Goal: Find specific page/section: Find specific page/section

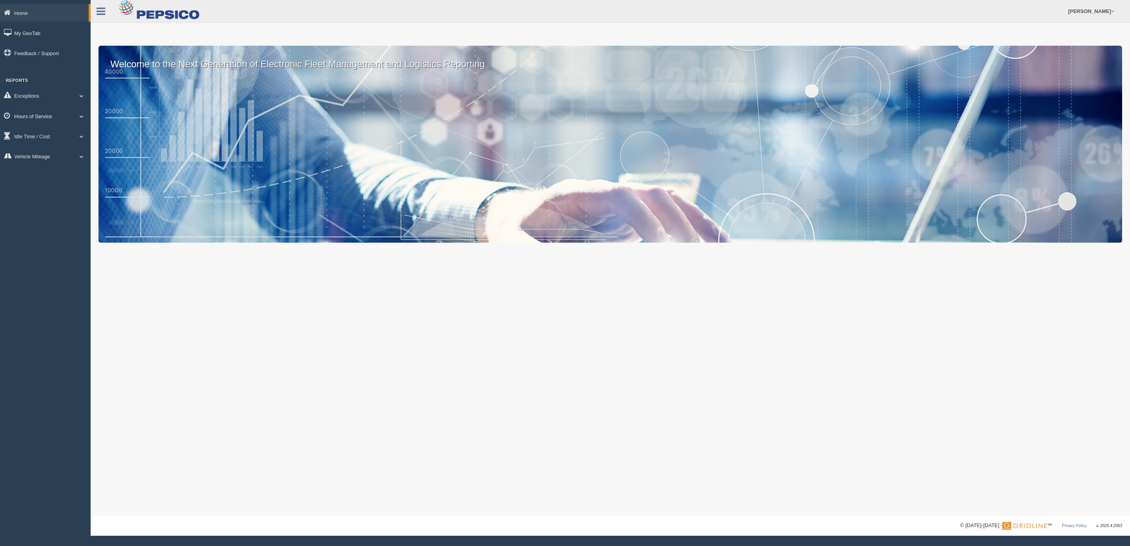
click at [37, 110] on link "Hours of Service" at bounding box center [45, 116] width 91 height 18
click at [45, 160] on link "HOS Violations" at bounding box center [51, 162] width 74 height 14
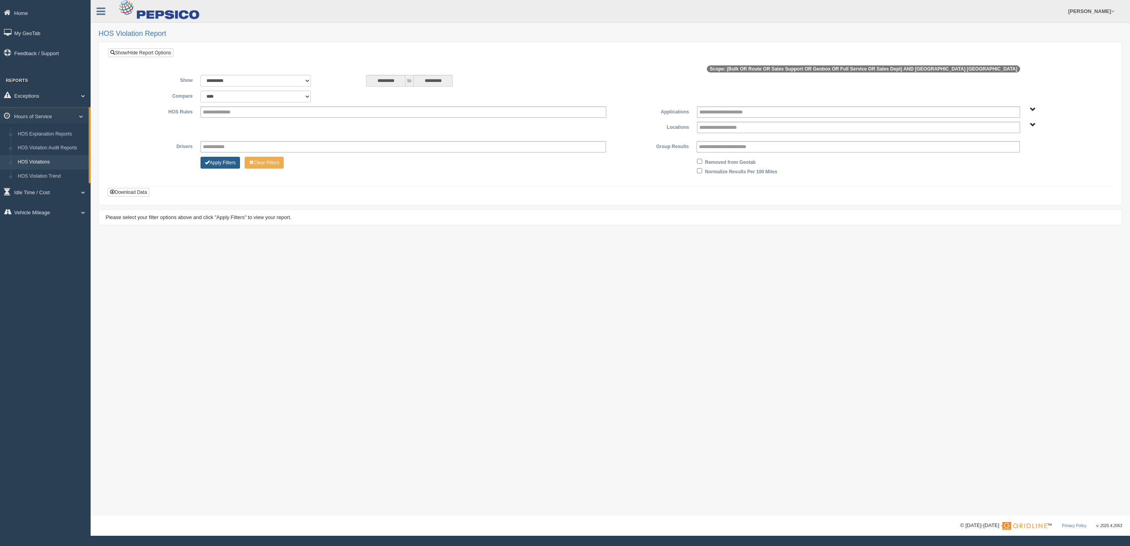
click at [219, 158] on button "Apply Filters" at bounding box center [220, 163] width 39 height 12
